Goal: Task Accomplishment & Management: Manage account settings

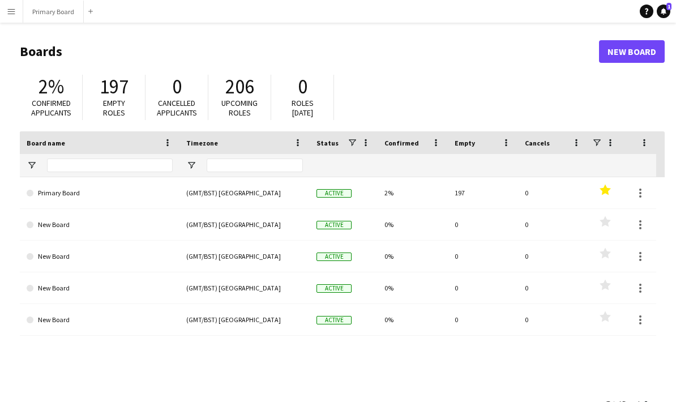
click at [55, 194] on link "Primary Board" at bounding box center [100, 193] width 146 height 32
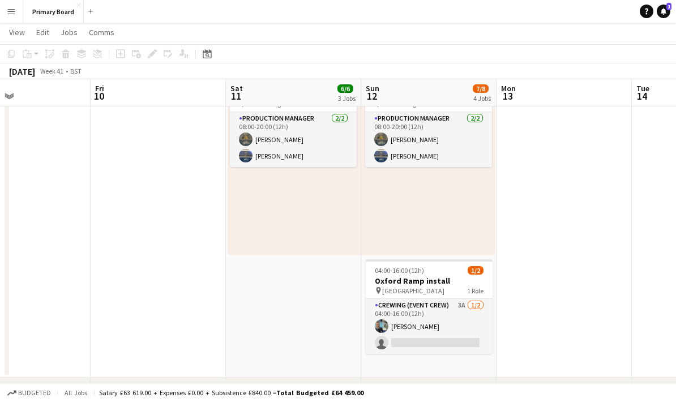
scroll to position [489, 0]
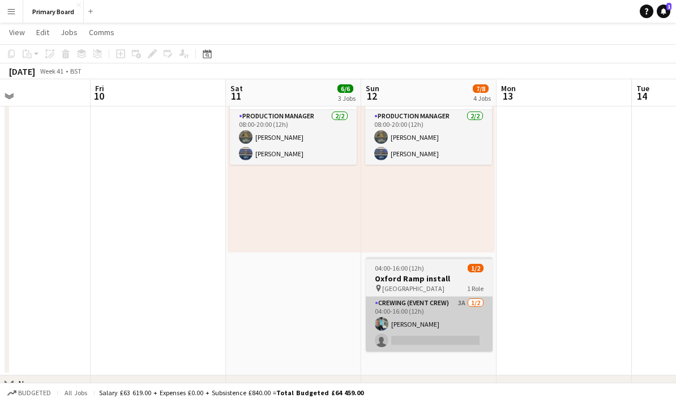
click at [452, 341] on app-card-role "Crewing (Event Crew) 3A [DATE] 04:00-16:00 (12h) [PERSON_NAME] single-neutral-a…" at bounding box center [429, 324] width 127 height 55
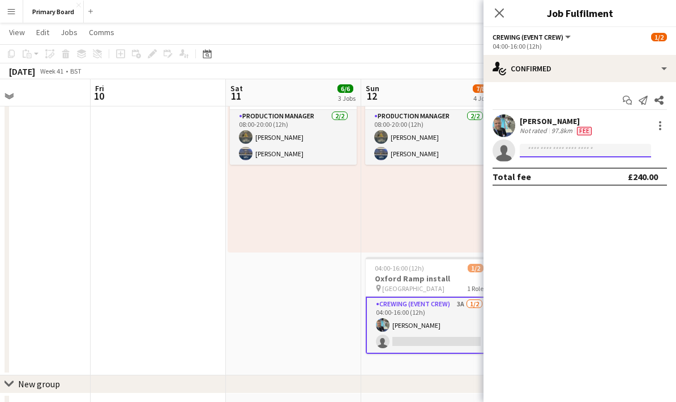
click at [586, 153] on input at bounding box center [585, 151] width 131 height 14
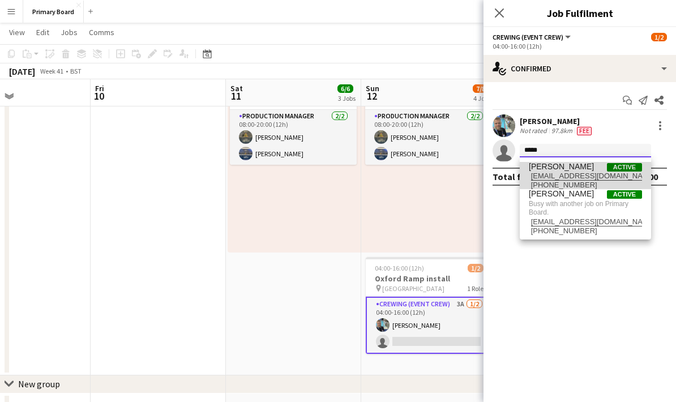
type input "*****"
click at [593, 169] on span "[PERSON_NAME] Active" at bounding box center [585, 167] width 113 height 10
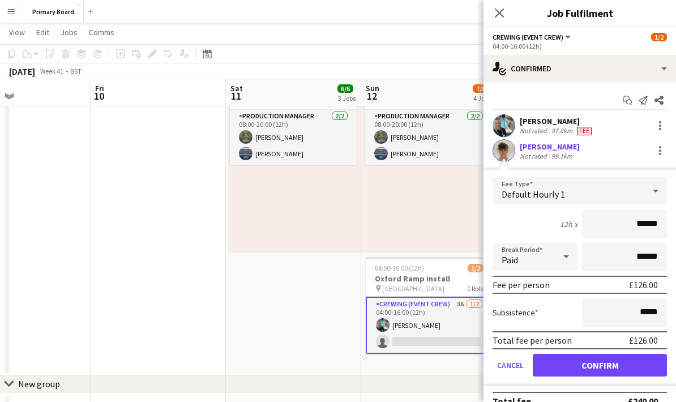
click at [618, 366] on button "Confirm" at bounding box center [600, 365] width 134 height 23
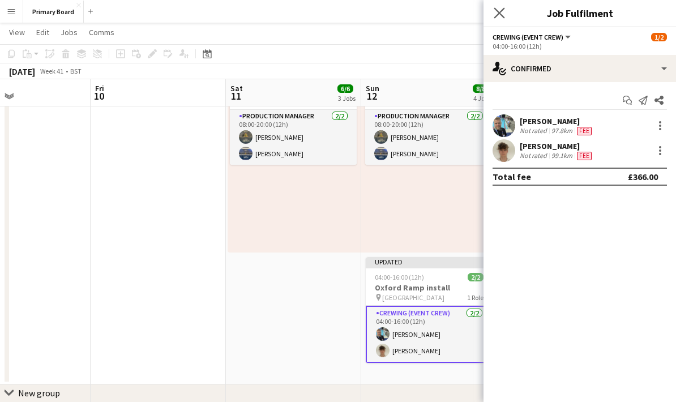
click at [506, 16] on app-icon "Close pop-in" at bounding box center [499, 13] width 16 height 16
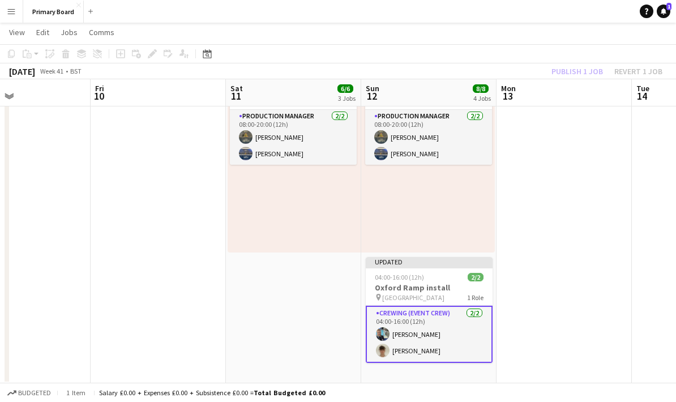
click at [593, 67] on div "Publish 1 job Revert 1 job" at bounding box center [607, 71] width 138 height 15
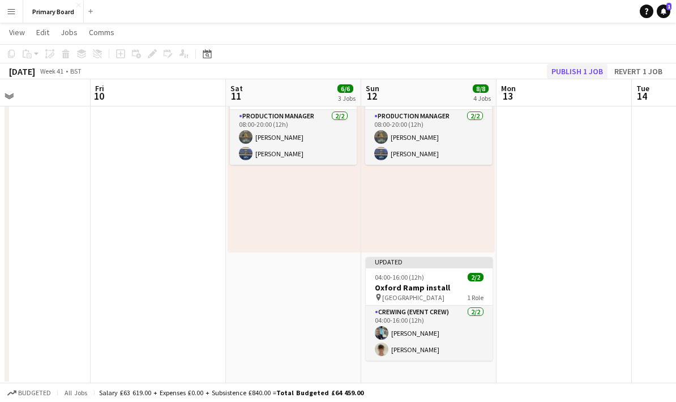
click at [590, 71] on button "Publish 1 job" at bounding box center [577, 71] width 61 height 15
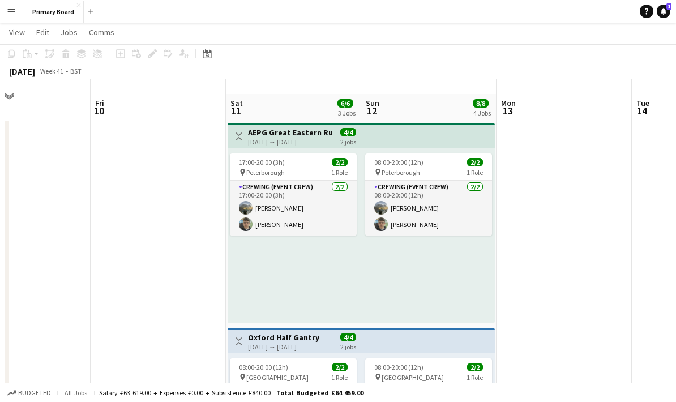
scroll to position [0, 0]
